Goal: Information Seeking & Learning: Learn about a topic

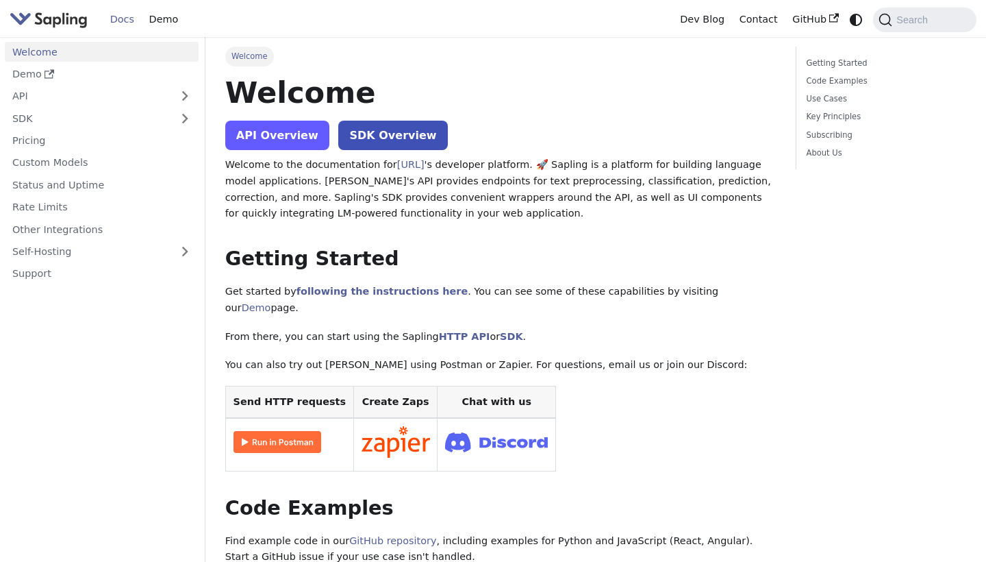
click at [301, 133] on link "API Overview" at bounding box center [277, 135] width 104 height 29
click at [190, 255] on link "Self-Hosting" at bounding box center [102, 252] width 194 height 20
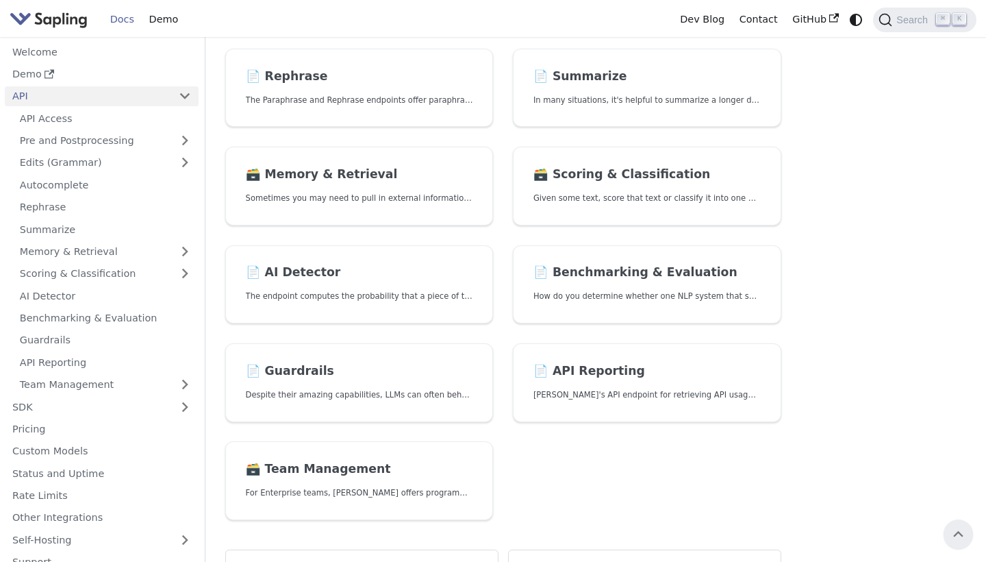
scroll to position [309, 0]
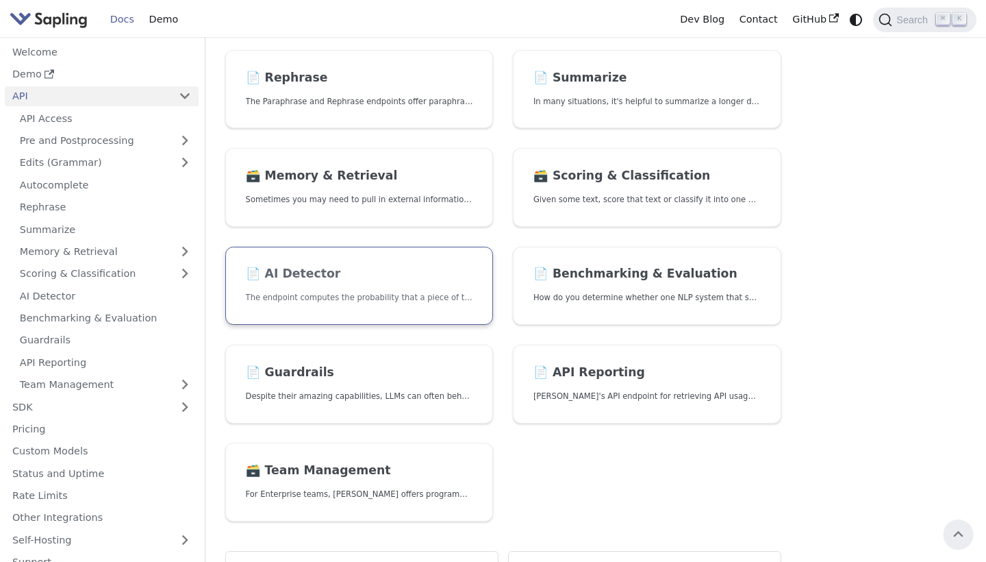
click at [334, 252] on link "📄️ AI Detector The endpoint computes the probability that a piece of text is AI…" at bounding box center [359, 286] width 269 height 79
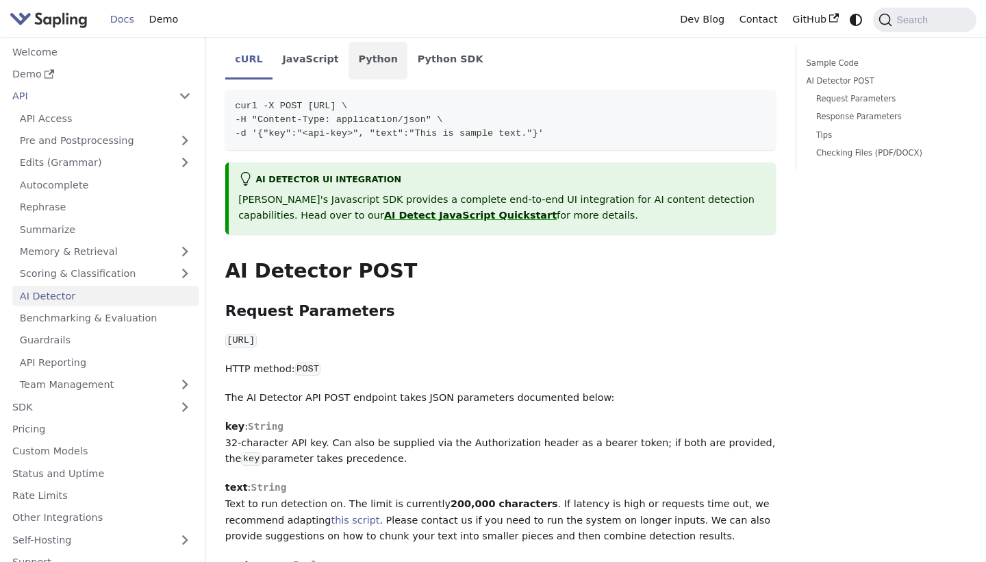
scroll to position [261, 0]
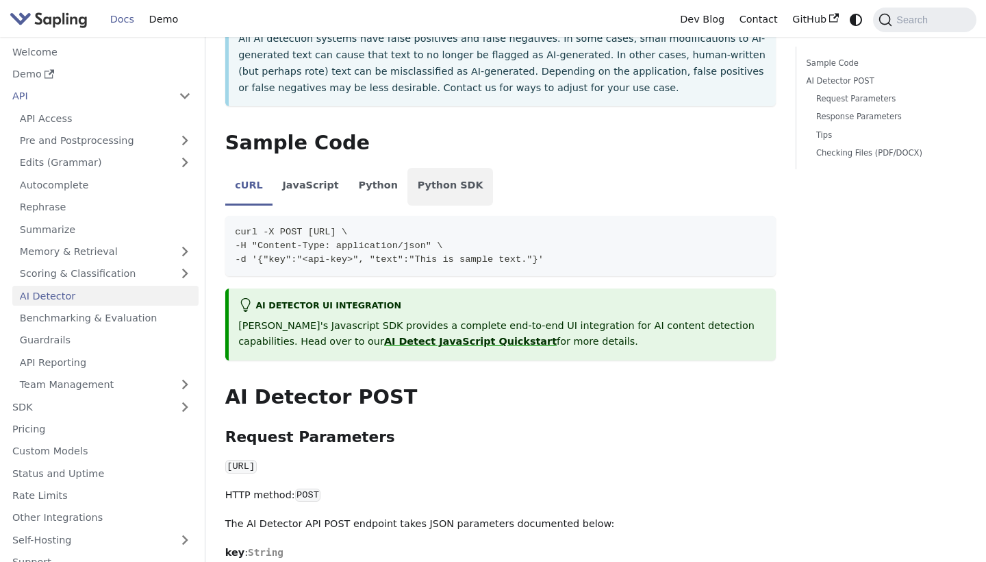
click at [419, 181] on li "Python SDK" at bounding box center [451, 187] width 86 height 38
click at [375, 182] on li "Python" at bounding box center [378, 187] width 59 height 38
click at [314, 183] on li "JavaScript" at bounding box center [311, 187] width 76 height 38
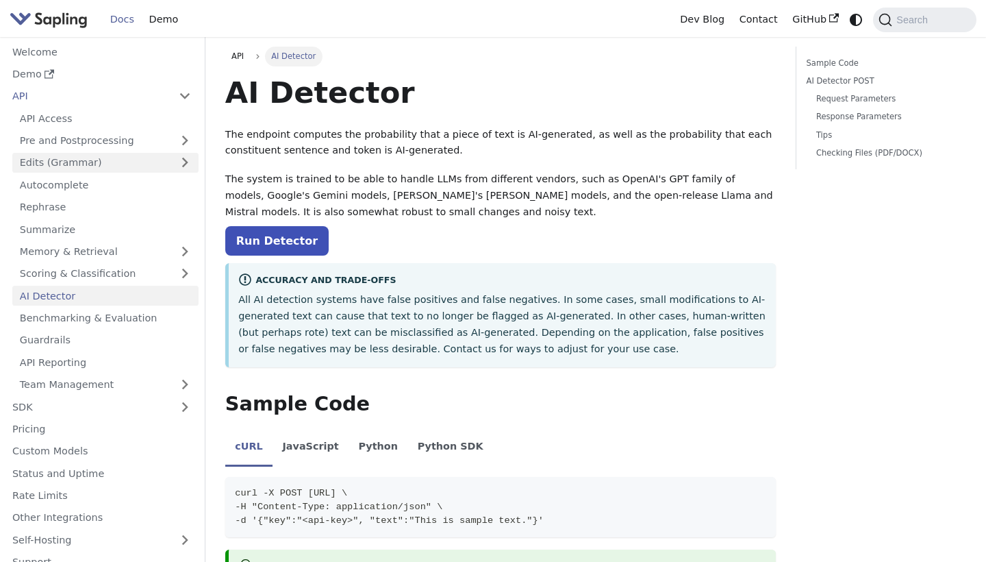
scroll to position [0, 0]
click at [127, 23] on link "Docs" at bounding box center [122, 19] width 39 height 21
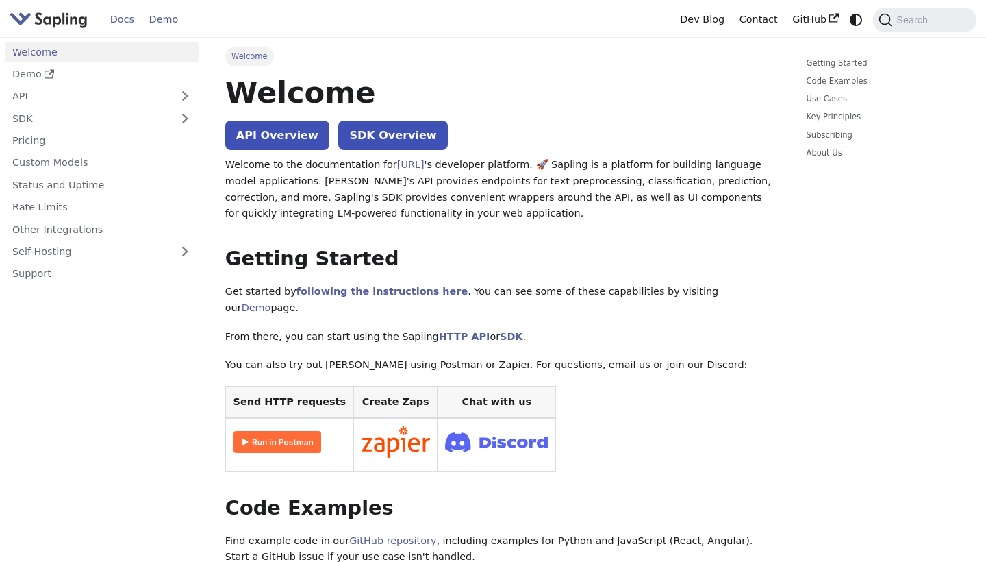
click at [173, 23] on link "Demo" at bounding box center [164, 19] width 44 height 21
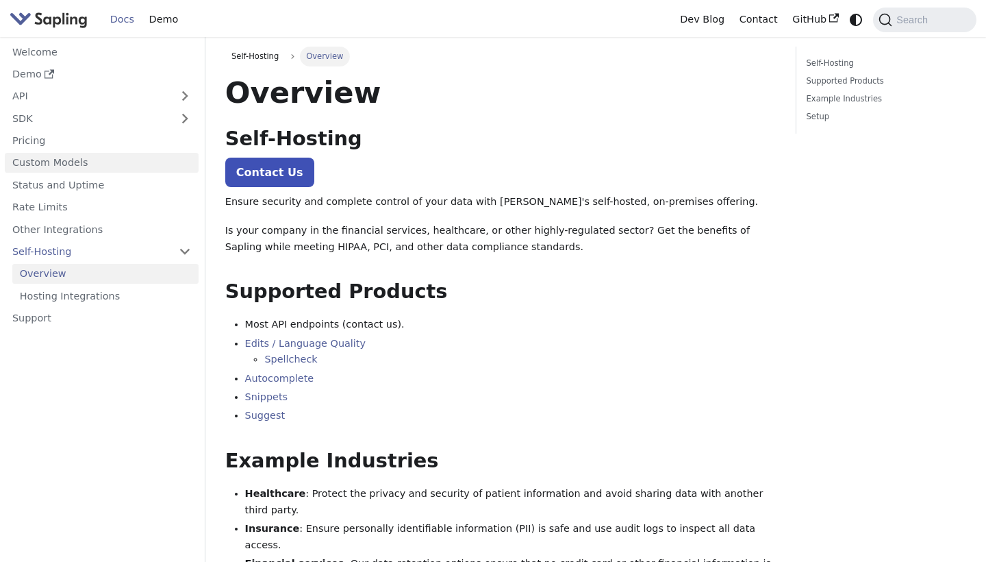
click at [126, 173] on link "Custom Models" at bounding box center [102, 163] width 194 height 20
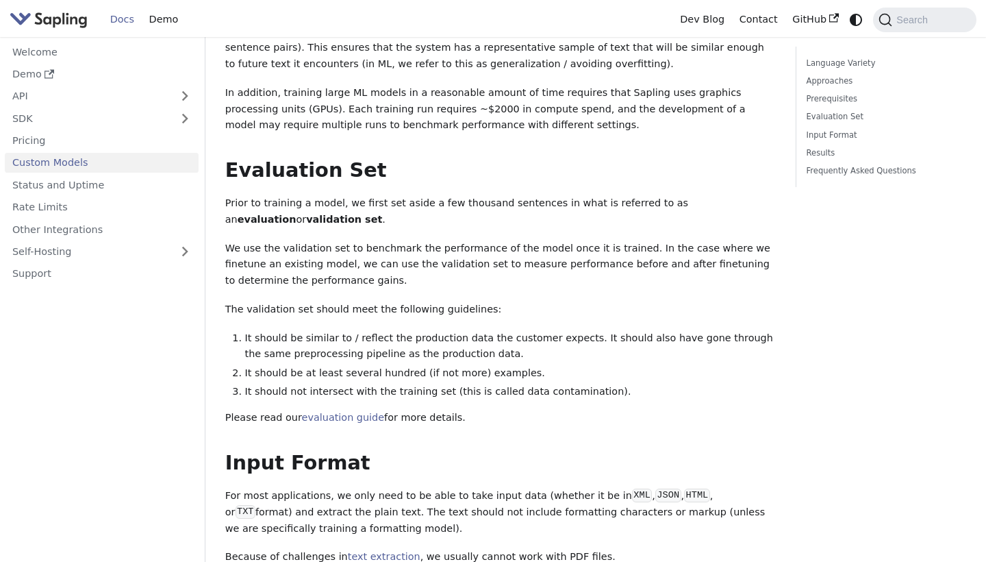
scroll to position [738, 0]
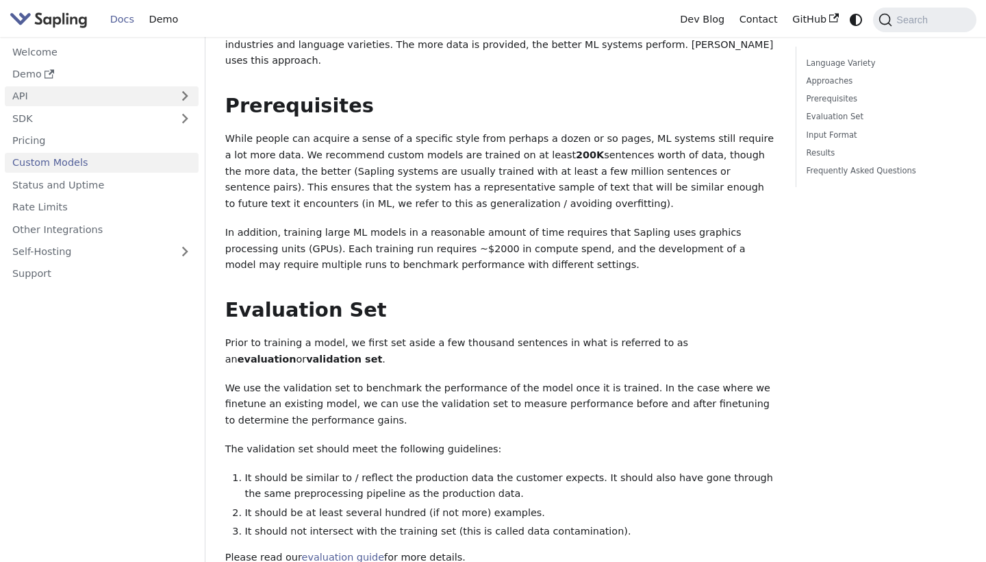
click at [107, 92] on link "API" at bounding box center [88, 96] width 166 height 20
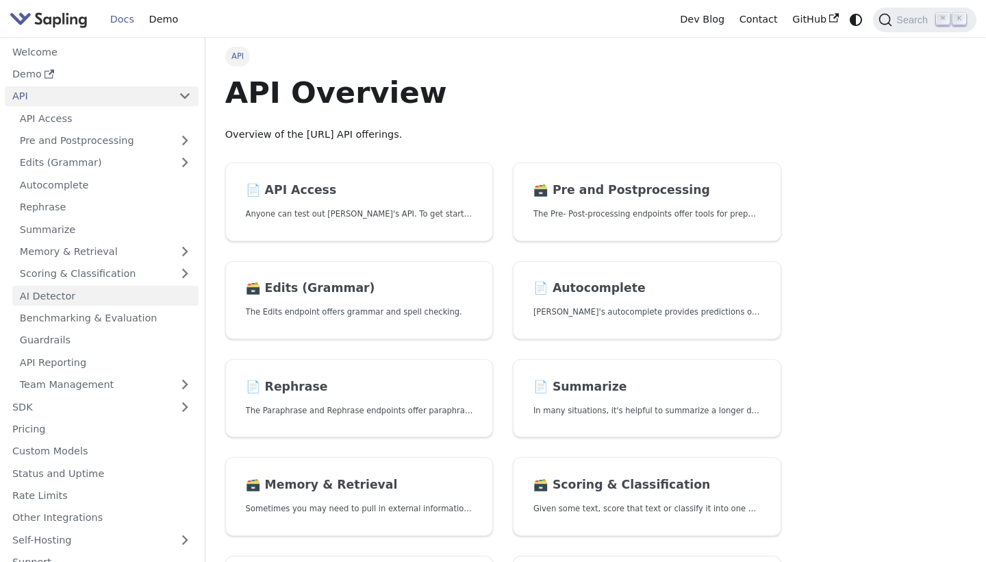
click at [149, 286] on link "AI Detector" at bounding box center [105, 296] width 186 height 20
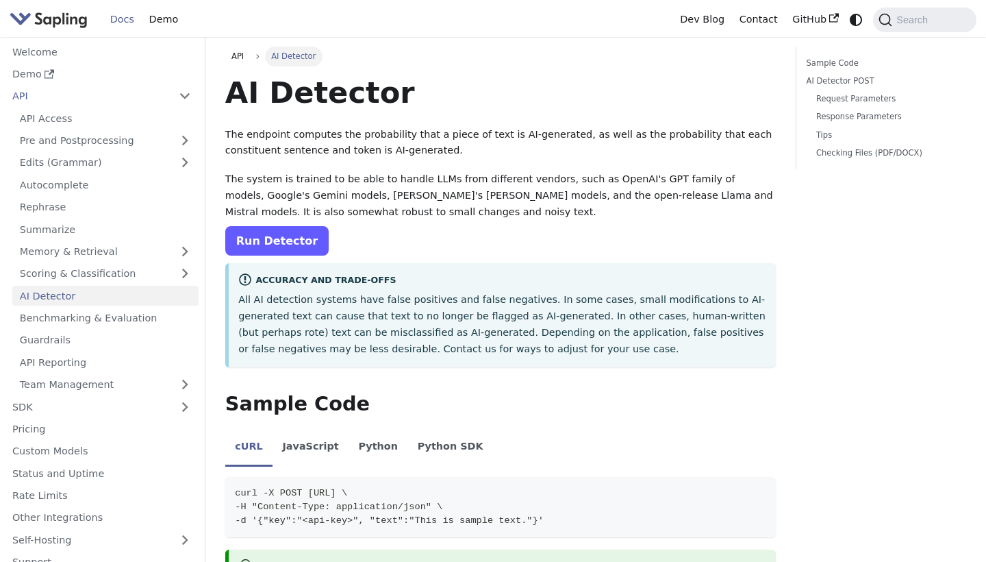
click at [301, 242] on link "Run Detector" at bounding box center [276, 240] width 103 height 29
